Goal: Task Accomplishment & Management: Manage account settings

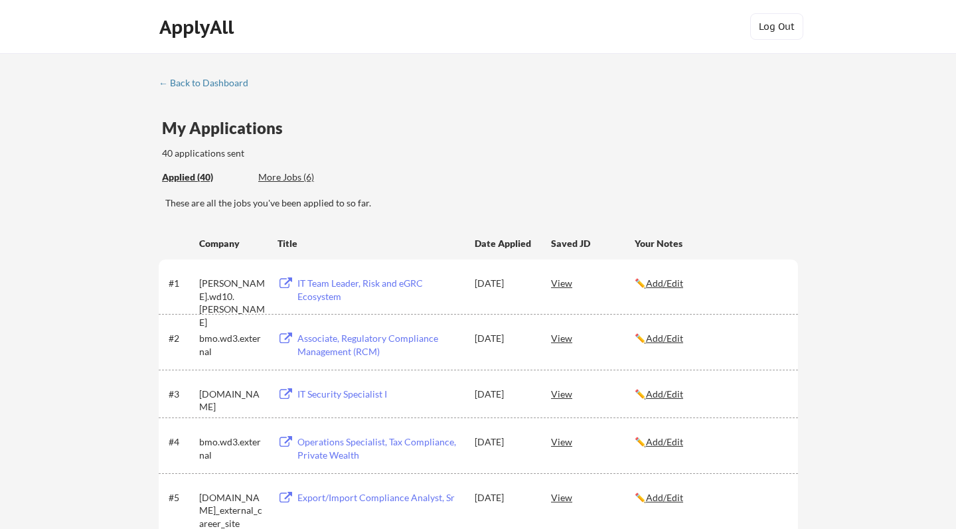
click at [220, 88] on link "← Back to Dashboard" at bounding box center [209, 84] width 100 height 13
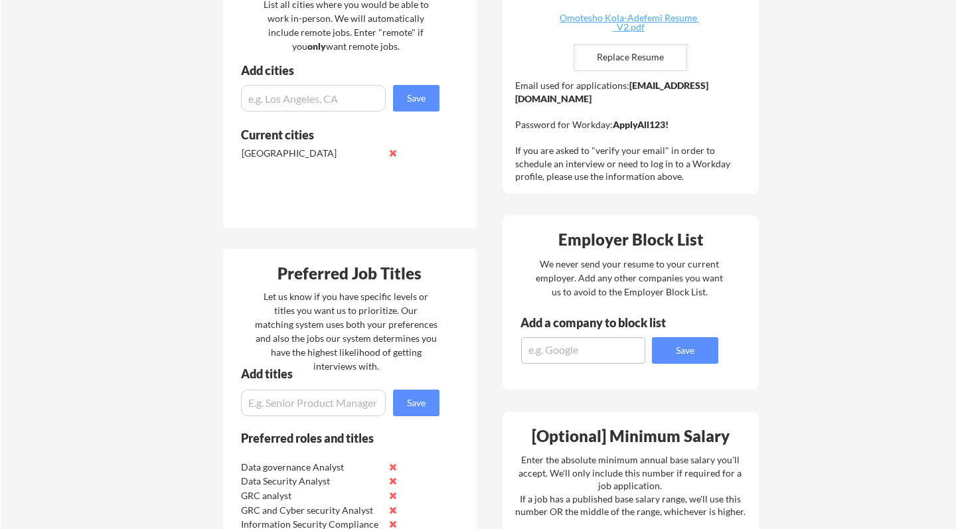
scroll to position [345, 0]
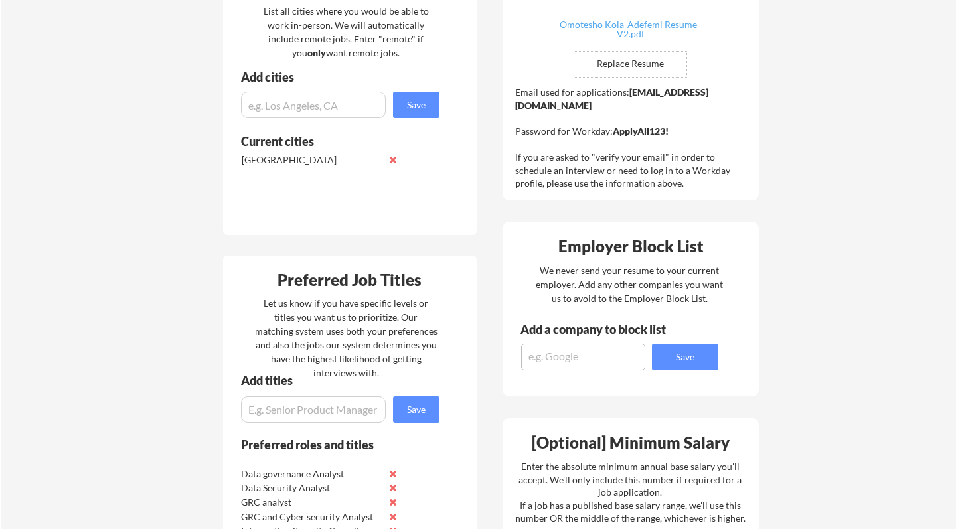
click at [345, 102] on input "input" at bounding box center [313, 105] width 145 height 27
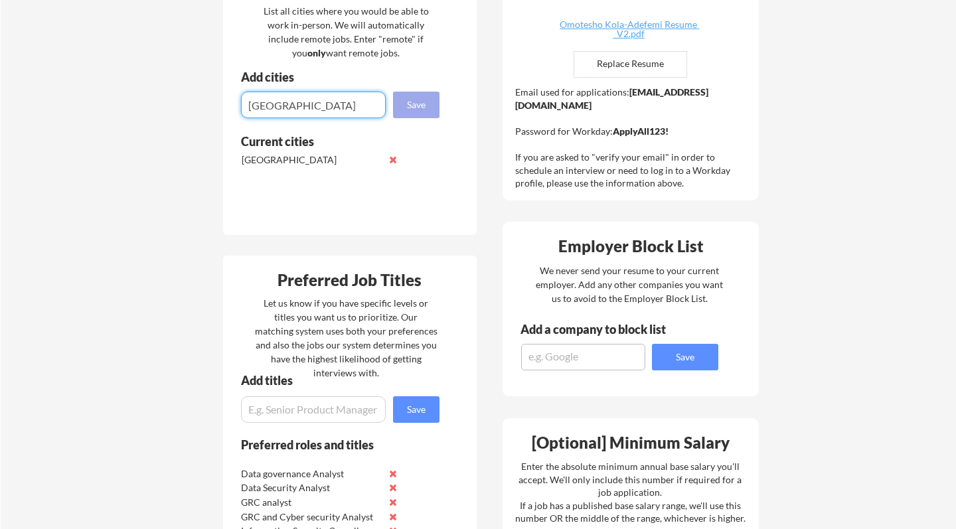
type input "[GEOGRAPHIC_DATA]"
click at [420, 107] on button "Save" at bounding box center [416, 105] width 46 height 27
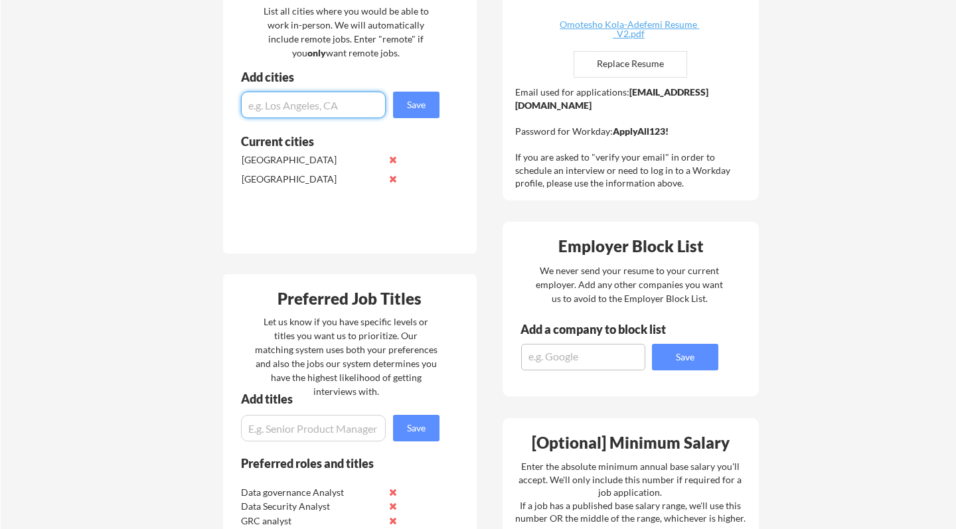
click at [297, 108] on input "input" at bounding box center [313, 105] width 145 height 27
type input "[GEOGRAPHIC_DATA]"
click at [408, 109] on button "Save" at bounding box center [416, 105] width 46 height 27
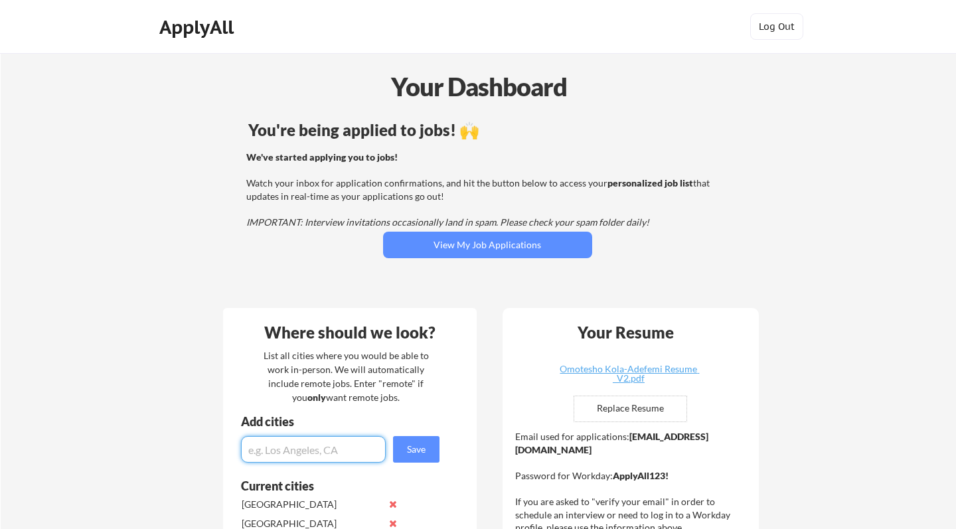
scroll to position [0, 0]
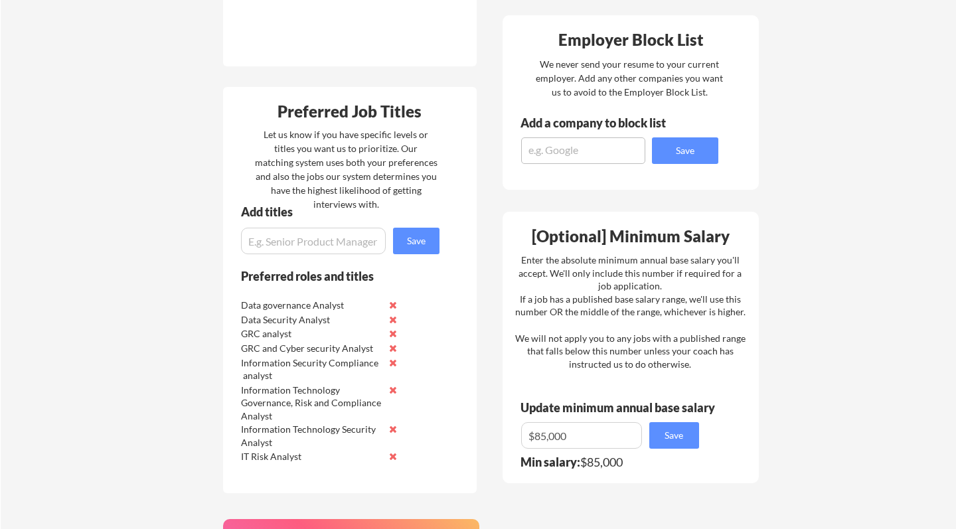
scroll to position [551, 0]
click at [323, 244] on input "input" at bounding box center [313, 241] width 145 height 27
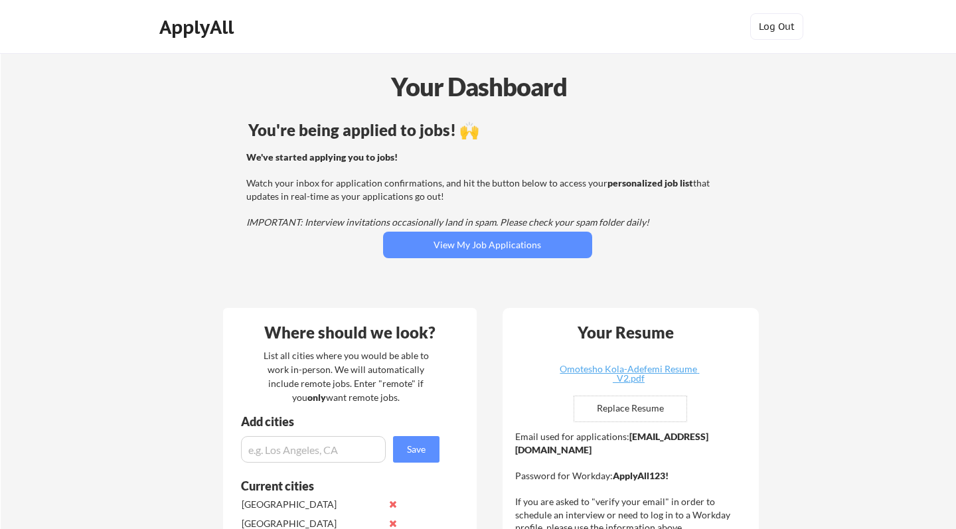
scroll to position [0, 0]
